Goal: Navigation & Orientation: Find specific page/section

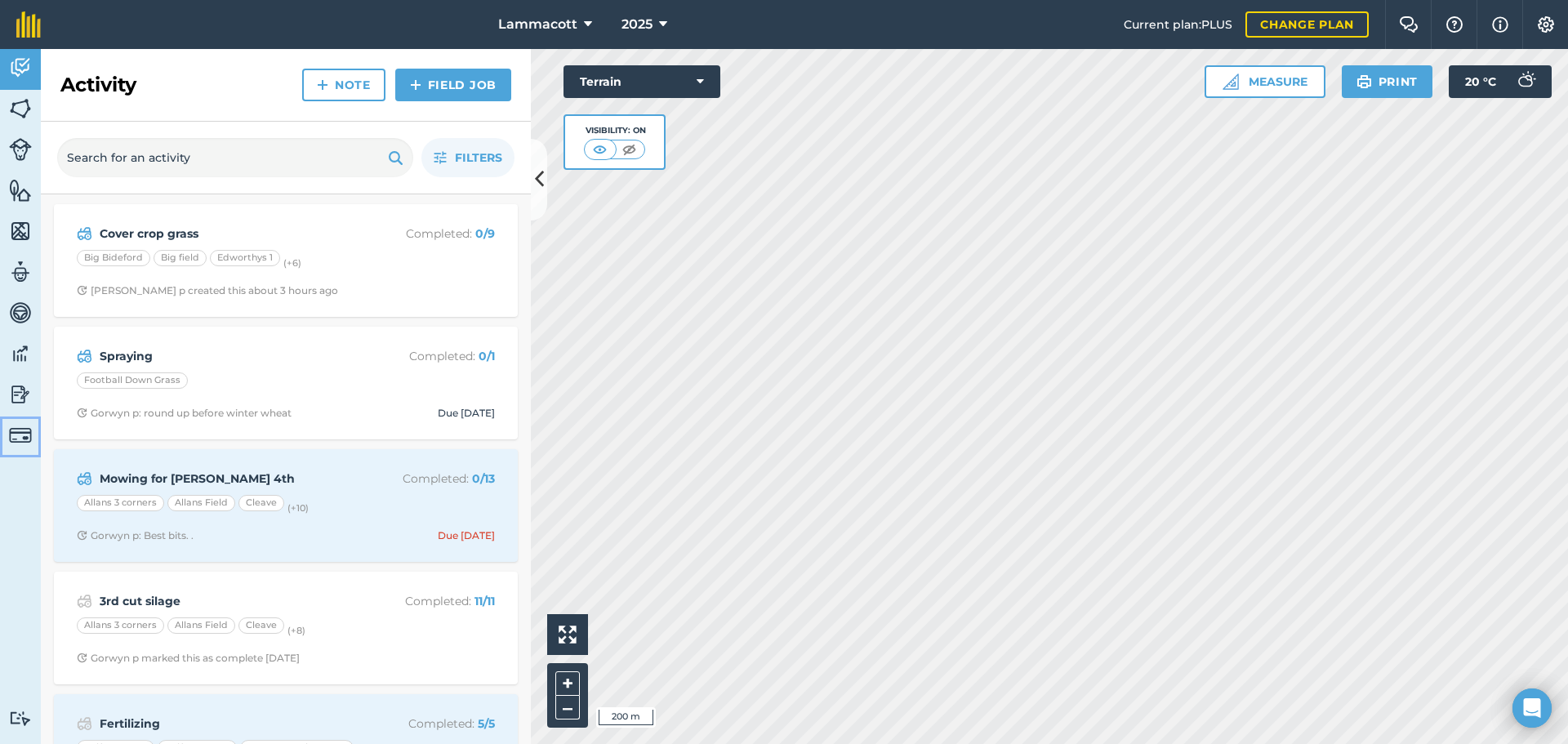
click at [14, 431] on img at bounding box center [20, 434] width 23 height 23
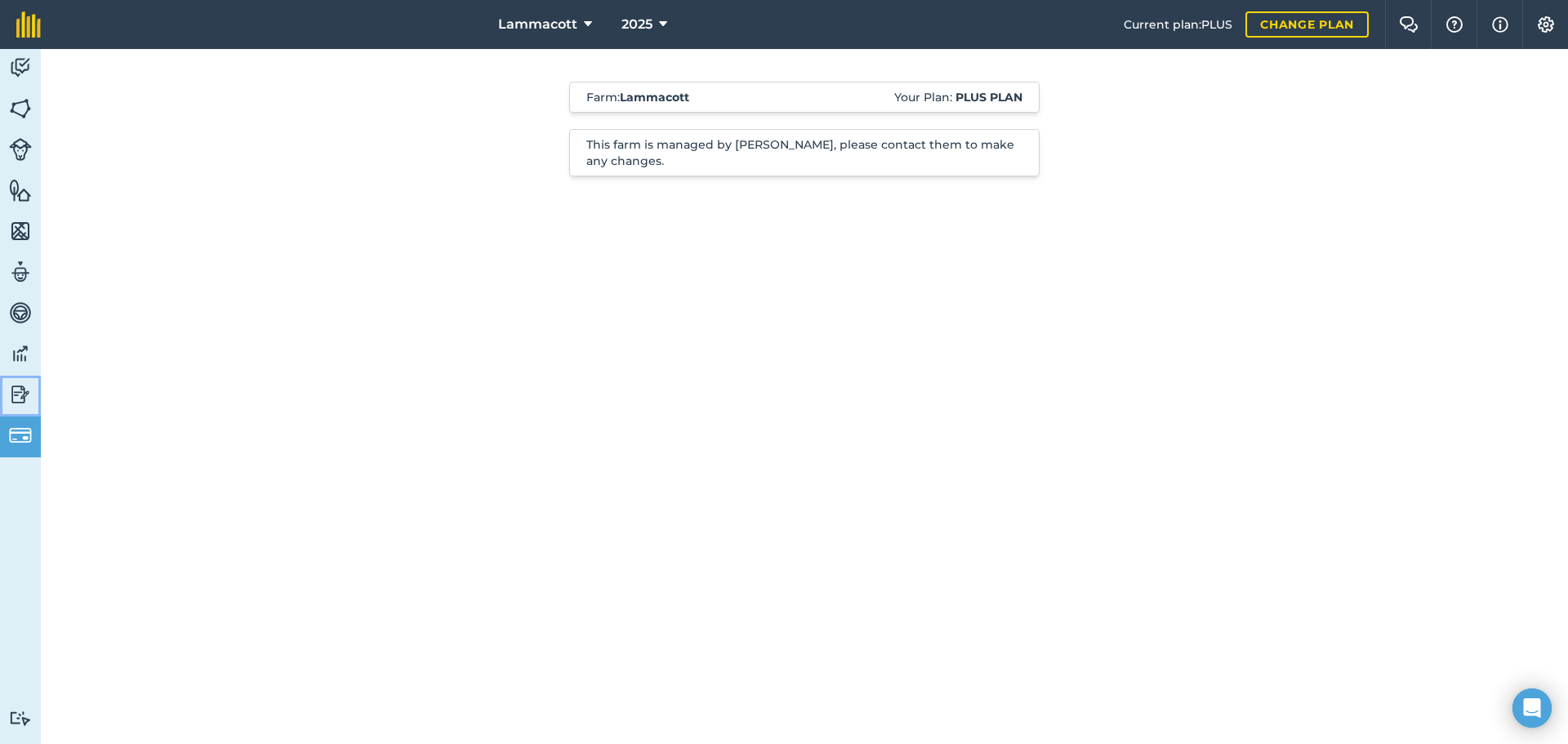
click at [17, 388] on img at bounding box center [20, 394] width 23 height 24
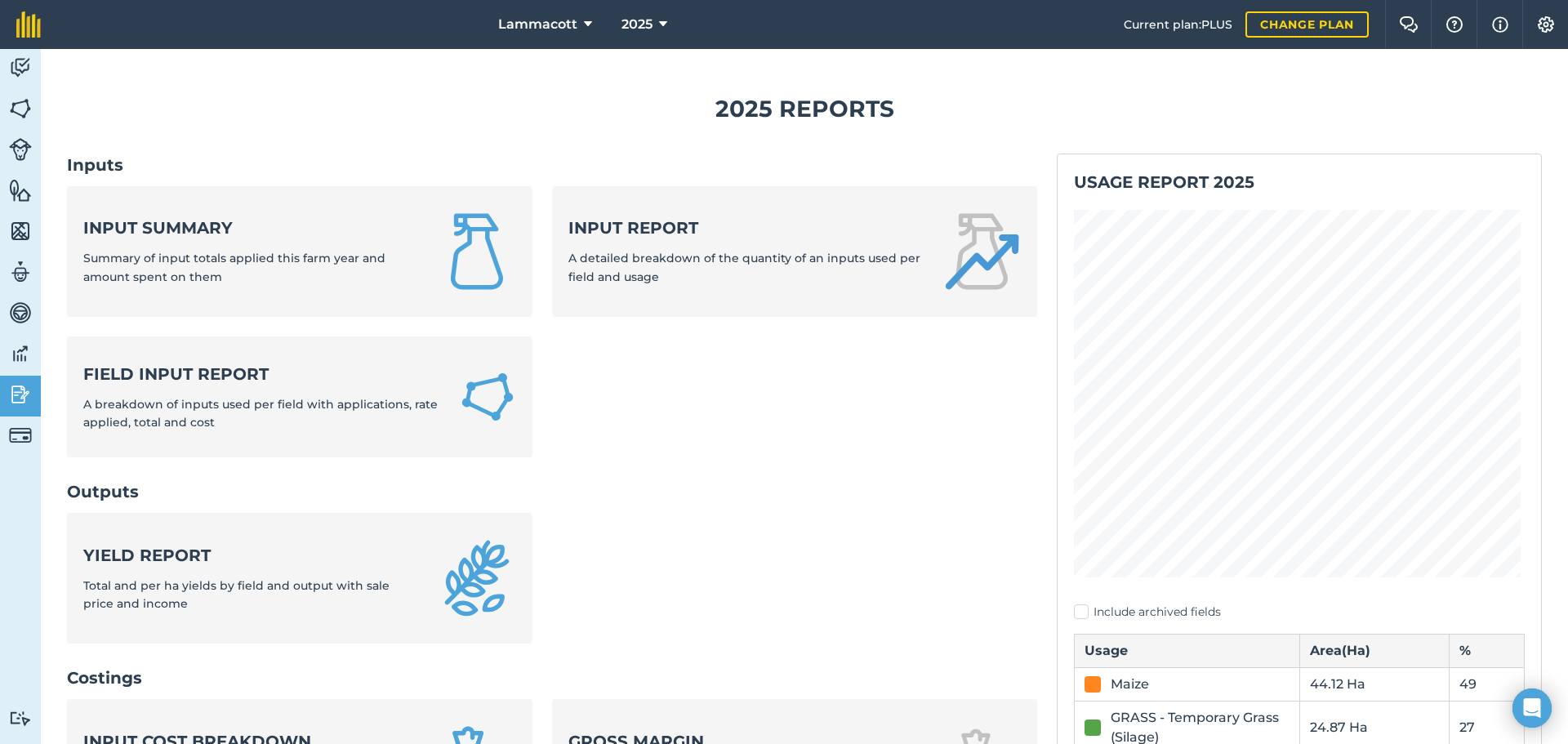
click at [14, 342] on img at bounding box center [20, 353] width 23 height 24
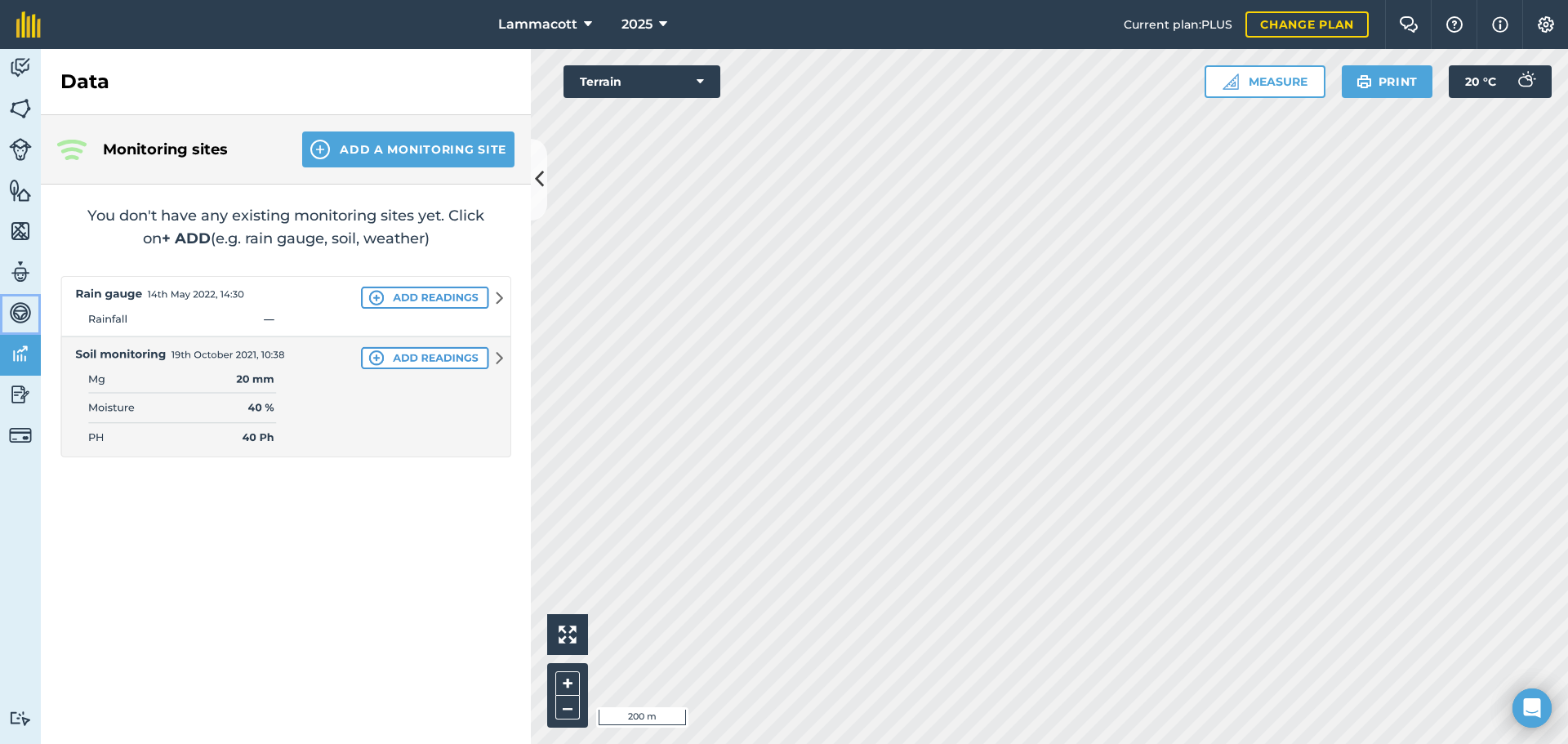
click at [16, 312] on img at bounding box center [20, 313] width 23 height 24
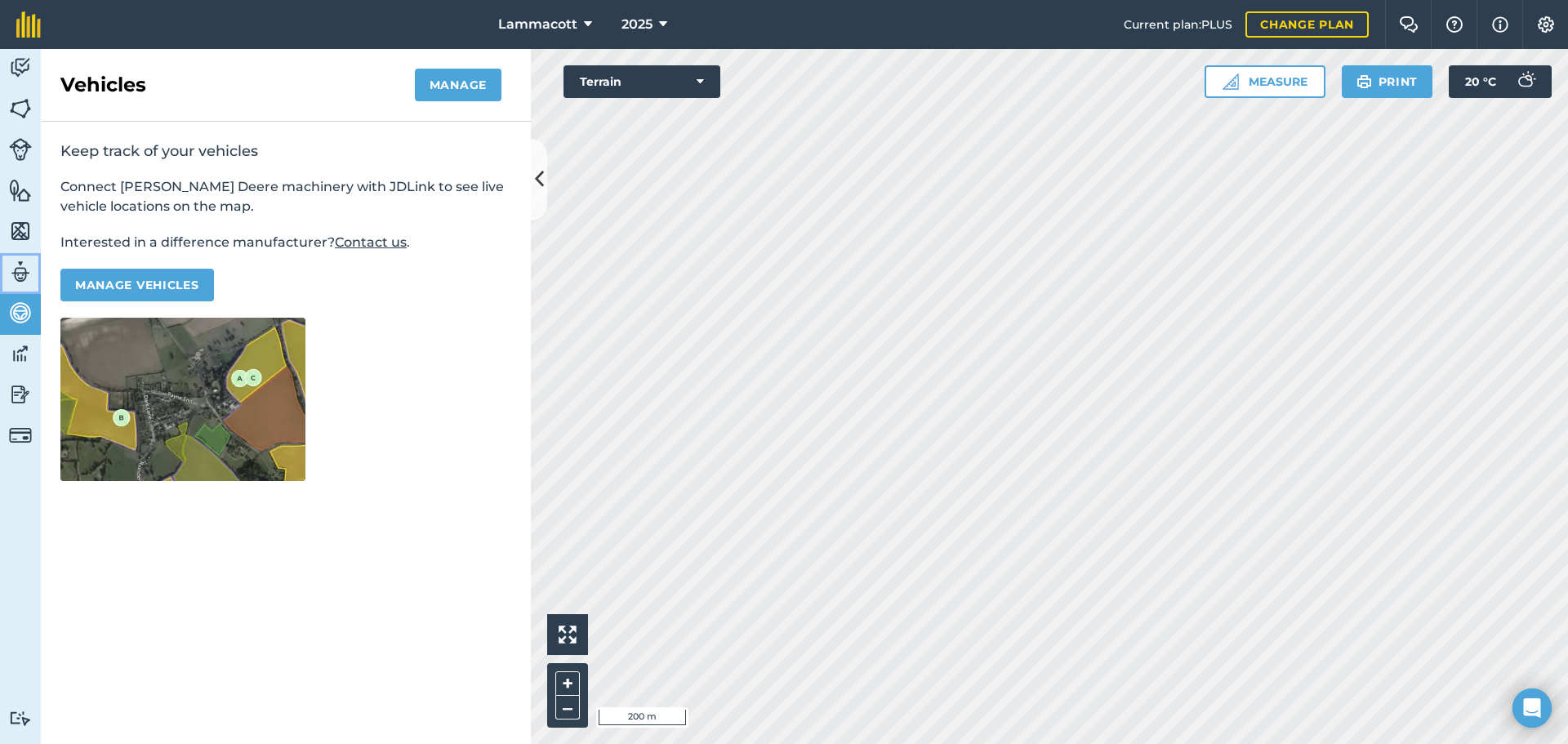
click at [21, 264] on img at bounding box center [20, 271] width 23 height 24
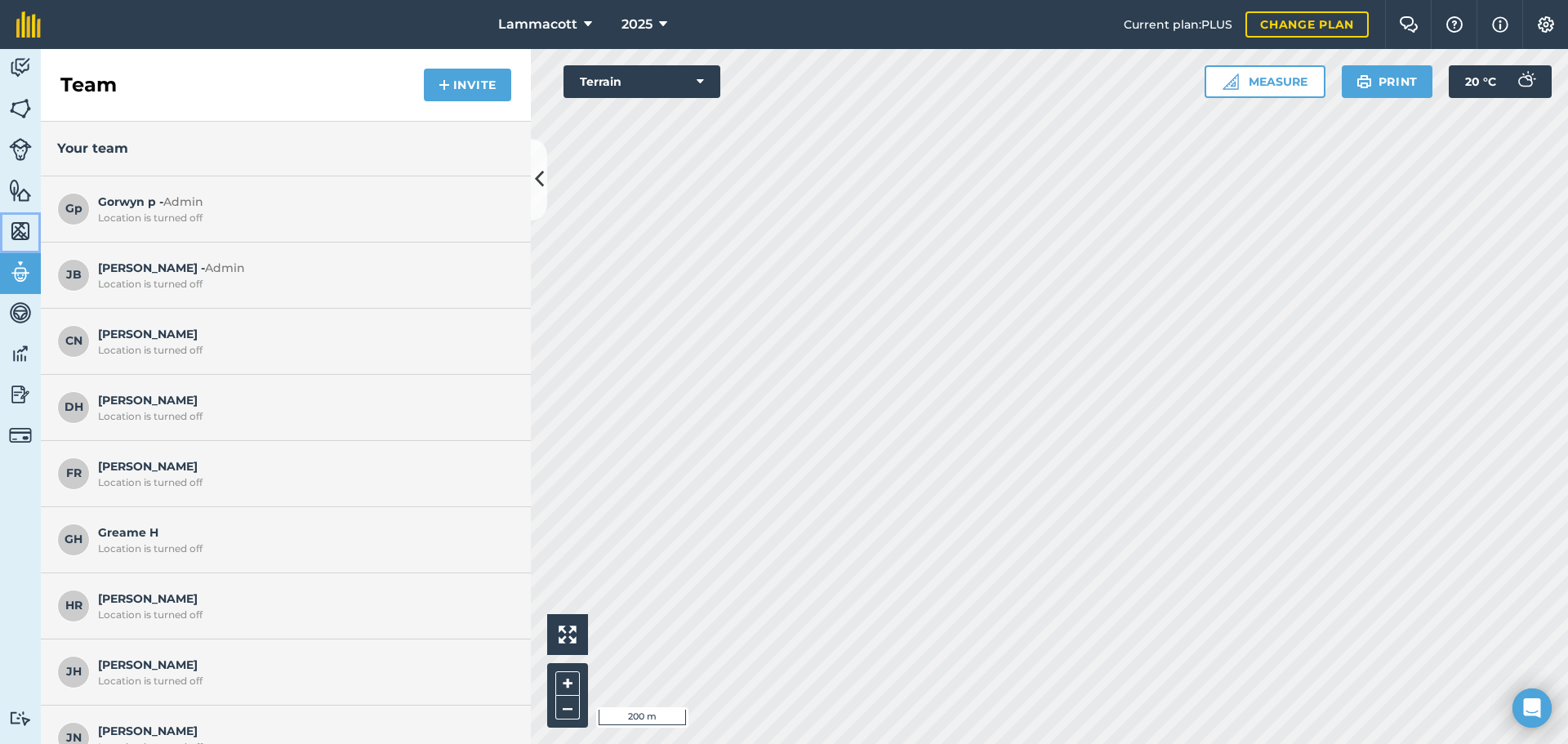
click at [20, 223] on img at bounding box center [20, 231] width 23 height 24
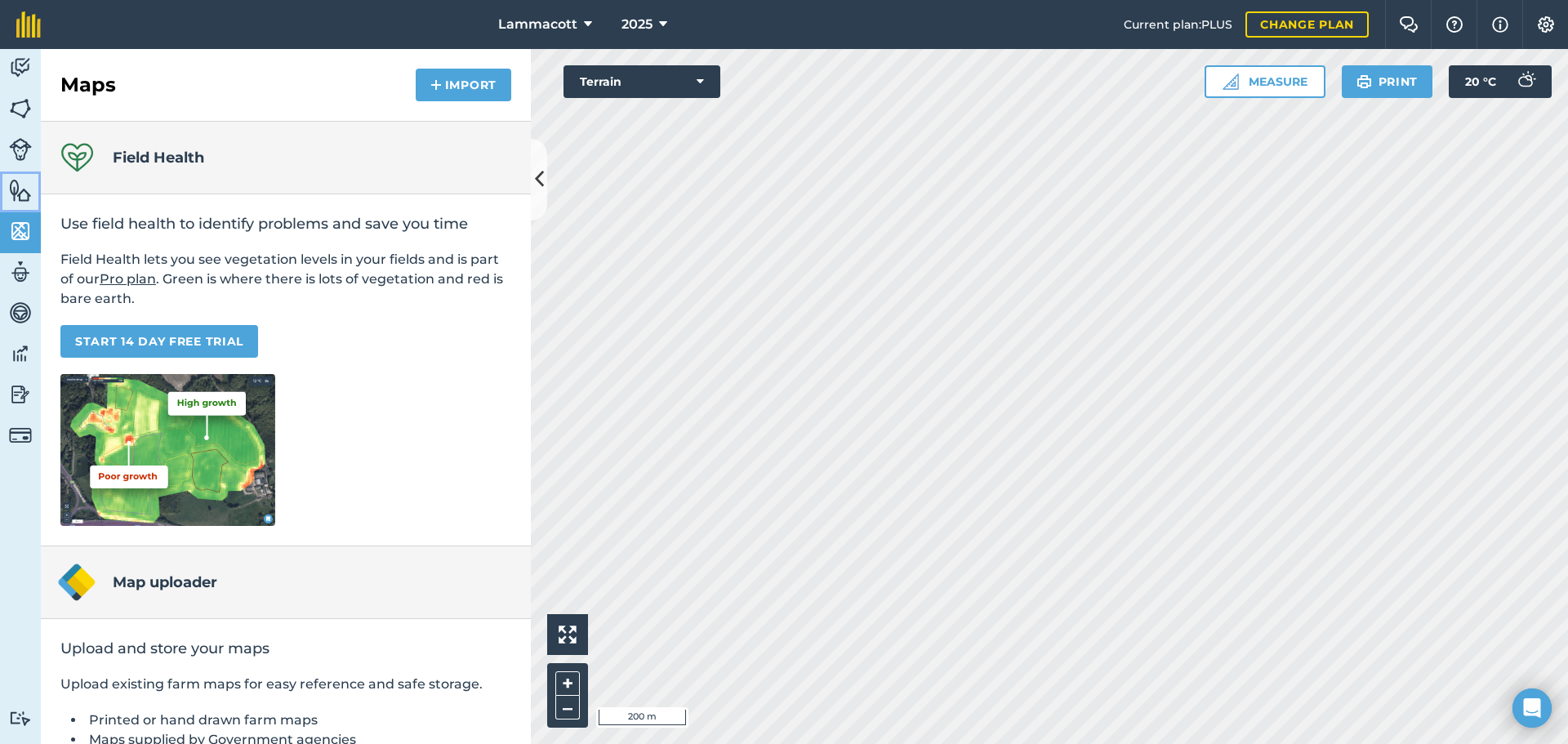
click at [22, 190] on img at bounding box center [20, 190] width 23 height 24
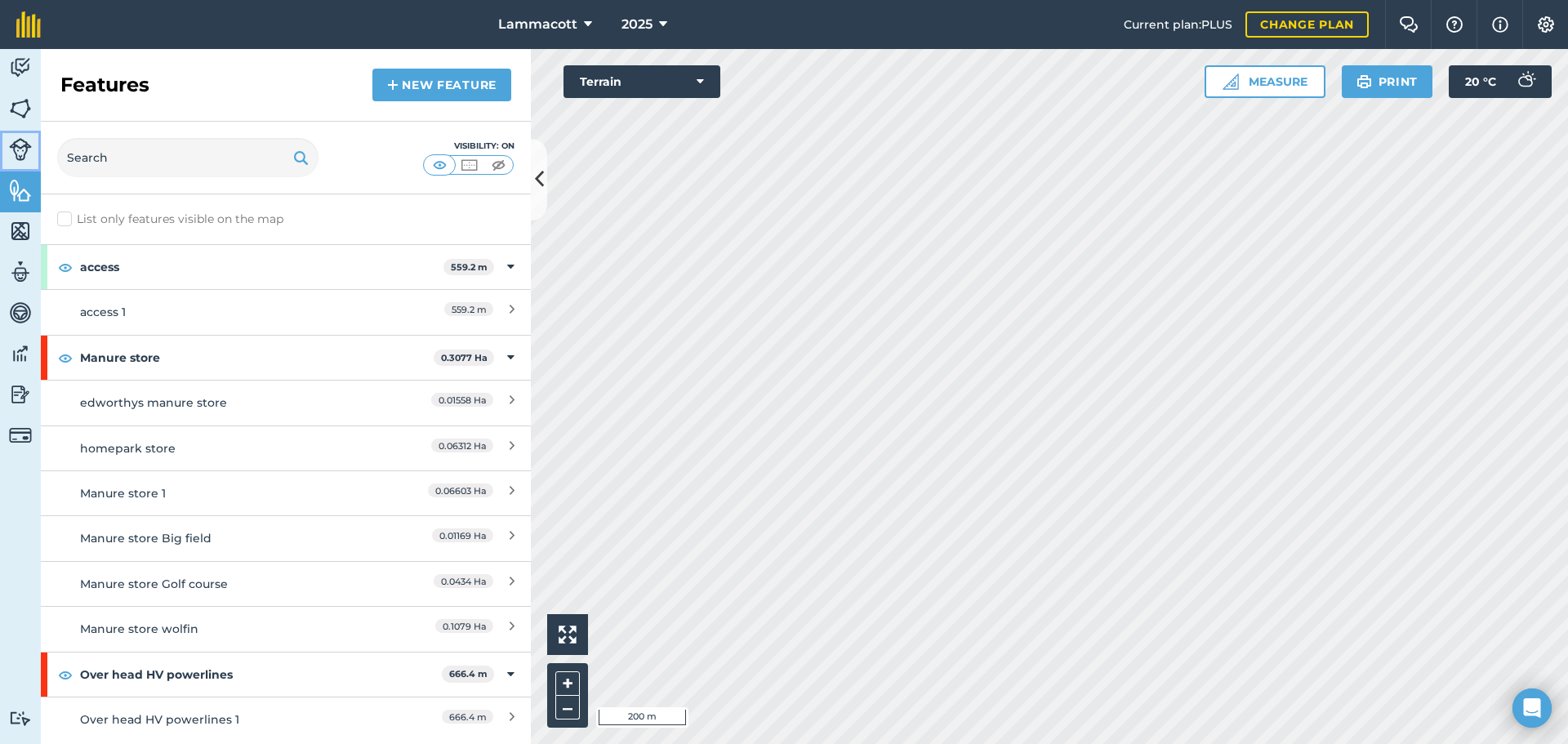
click at [14, 141] on img at bounding box center [20, 149] width 23 height 23
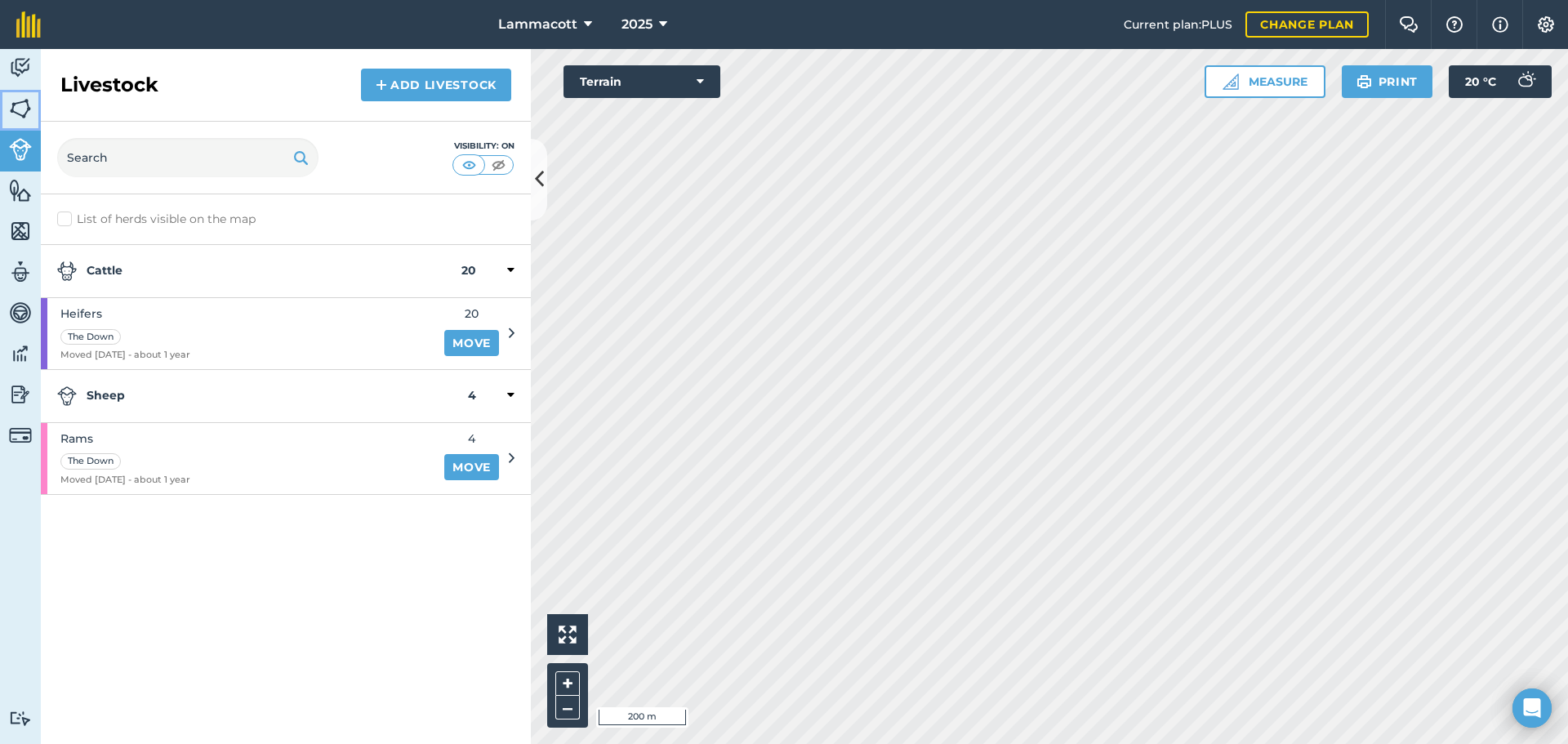
click at [17, 103] on img at bounding box center [20, 108] width 23 height 24
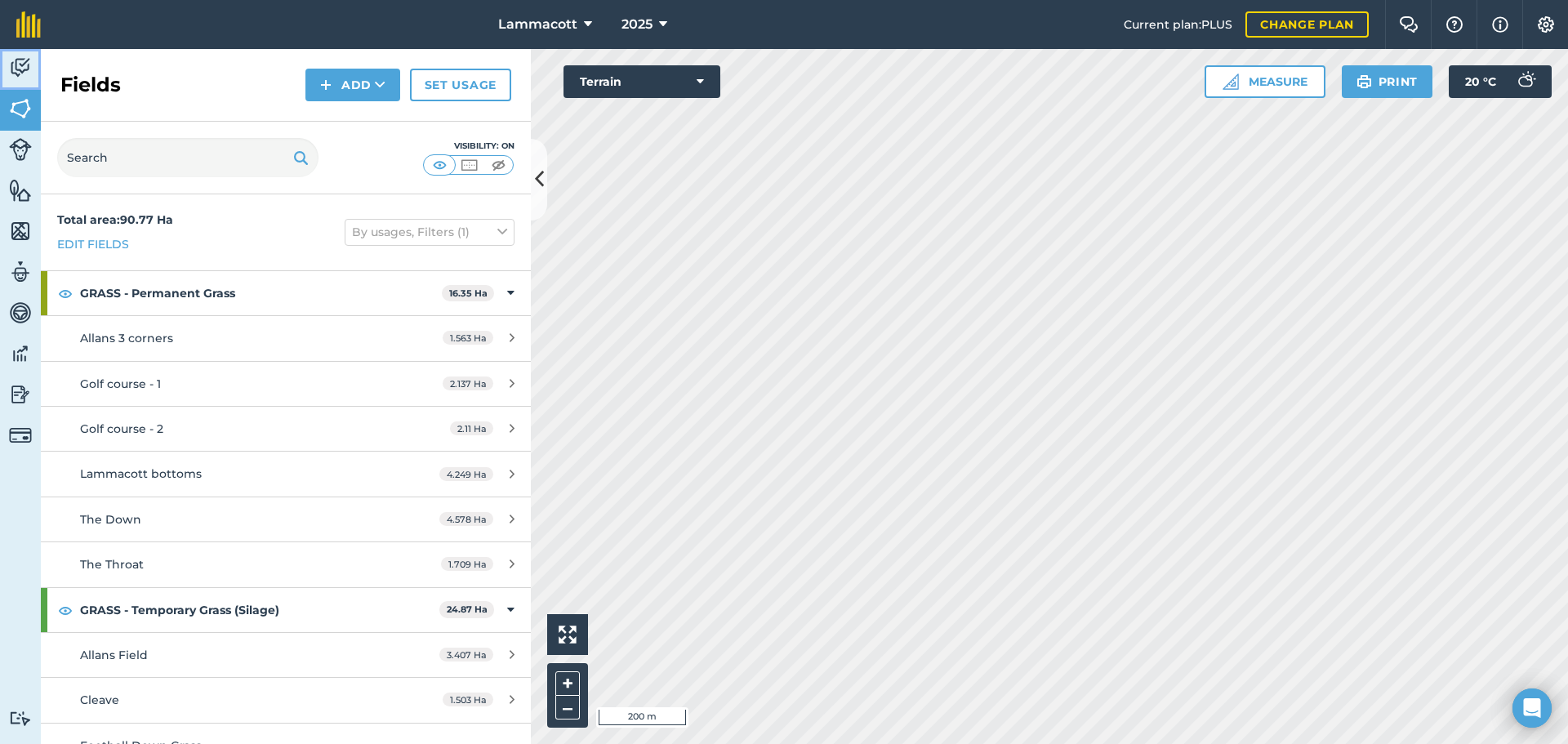
click at [14, 50] on link "Activity" at bounding box center [20, 68] width 41 height 41
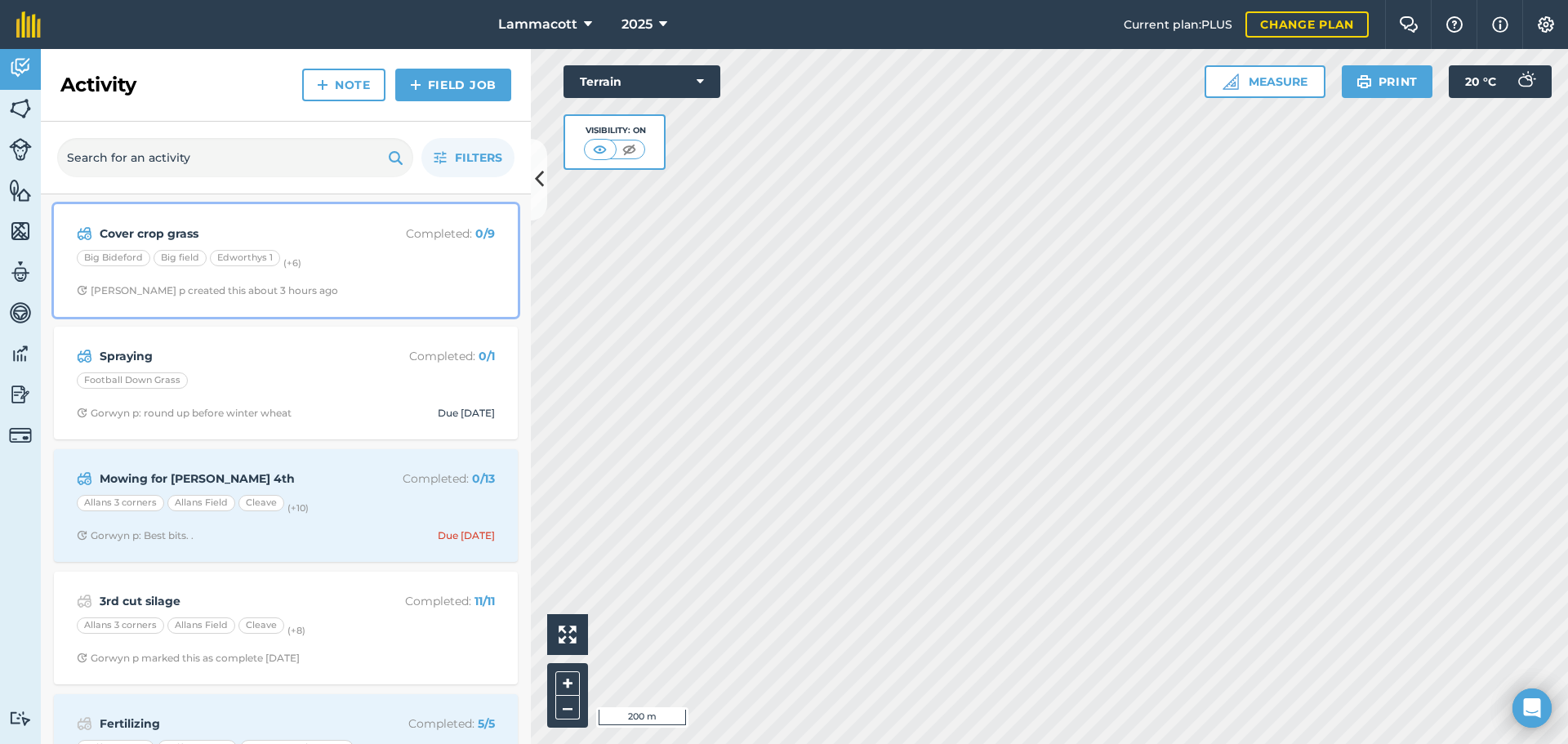
click at [291, 262] on small "(+ 6 )" at bounding box center [292, 262] width 18 height 12
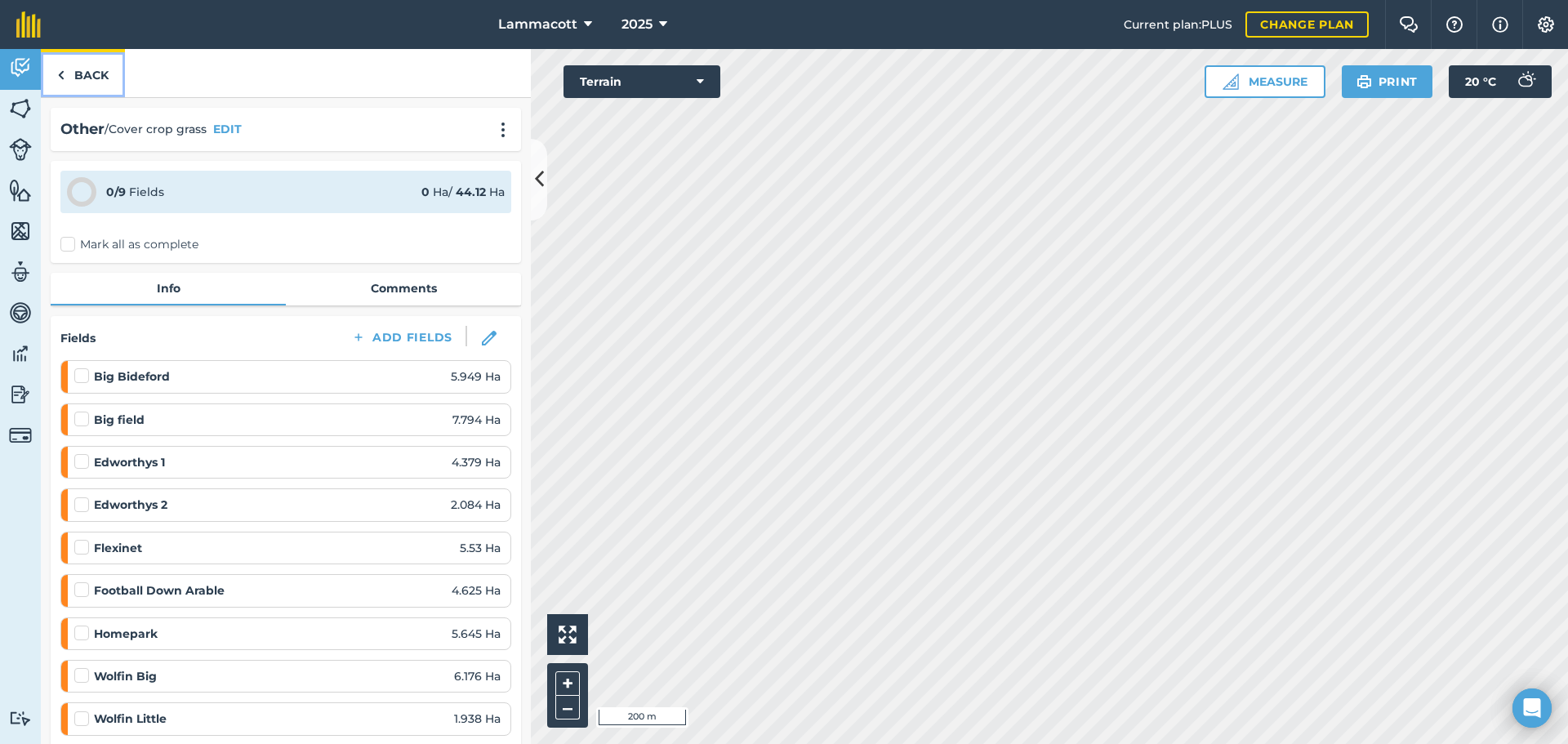
click at [87, 72] on link "Back" at bounding box center [82, 72] width 84 height 48
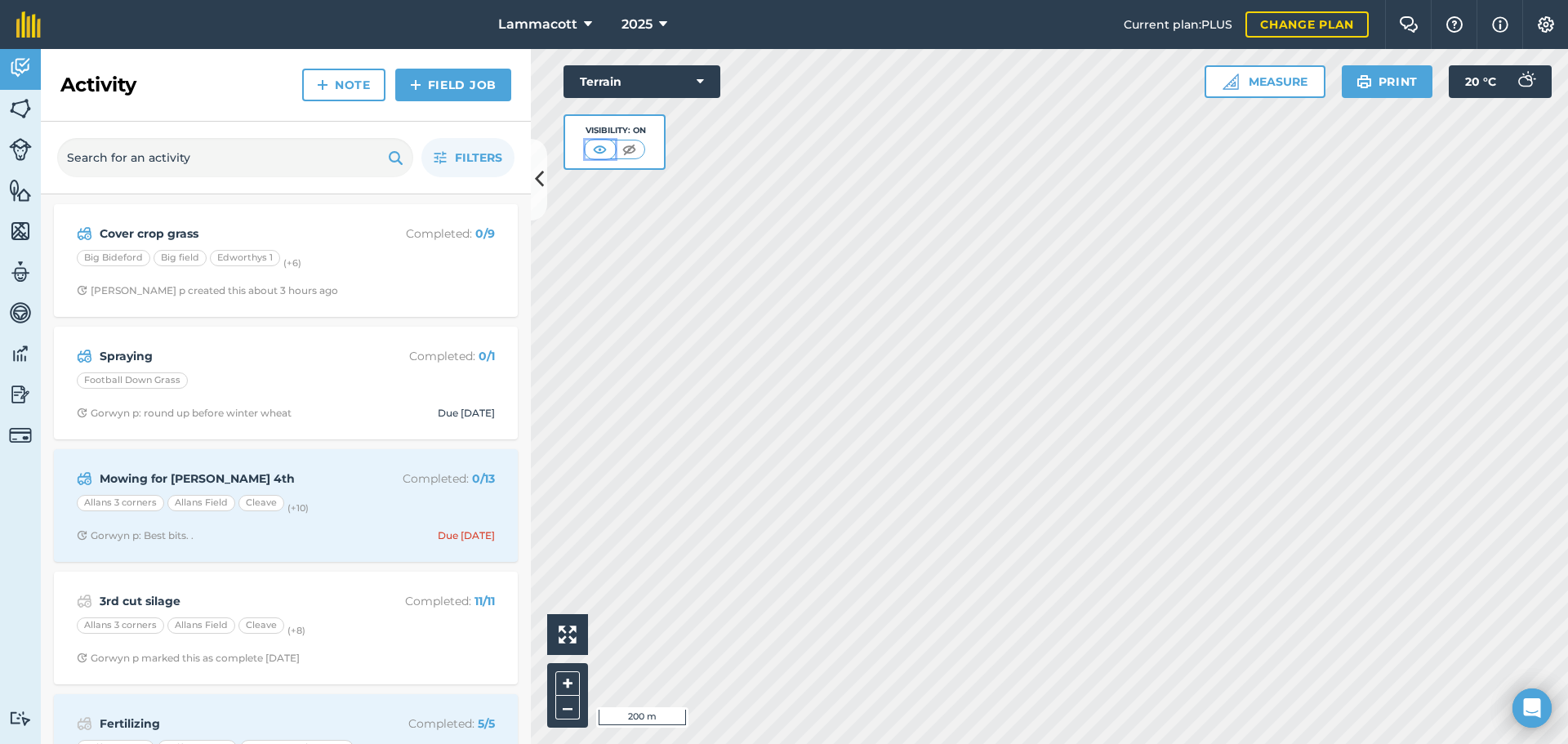
click at [600, 150] on img at bounding box center [599, 150] width 21 height 16
click at [627, 148] on img at bounding box center [629, 150] width 21 height 16
click at [598, 149] on img at bounding box center [600, 150] width 21 height 16
